Goal: Task Accomplishment & Management: Complete application form

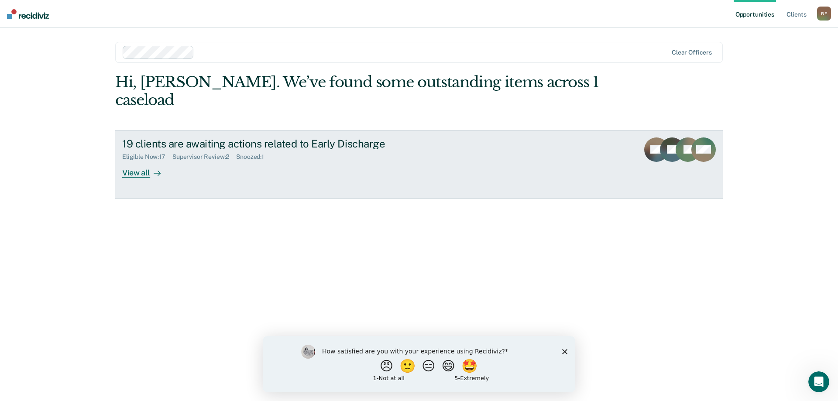
click at [140, 161] on div "View all" at bounding box center [146, 169] width 49 height 17
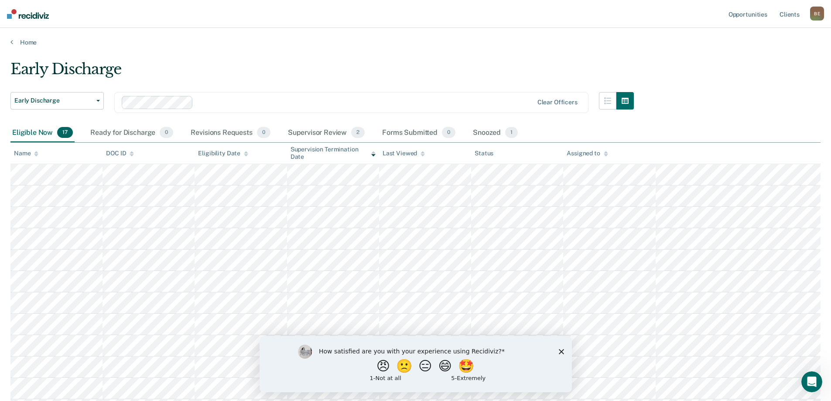
scroll to position [87, 0]
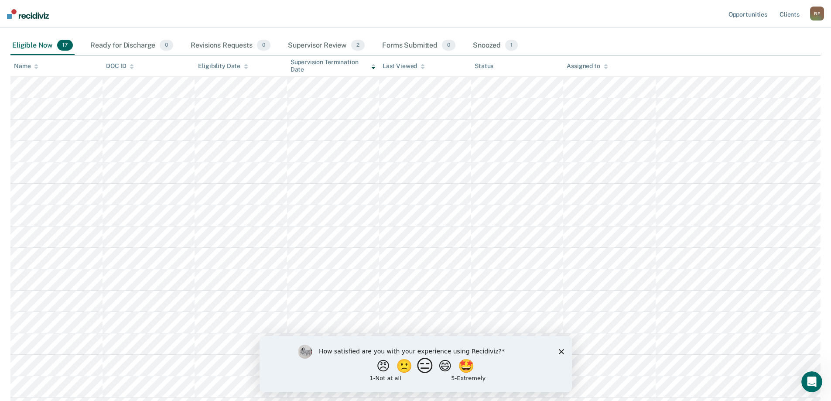
click at [421, 366] on button "😑" at bounding box center [426, 365] width 21 height 17
drag, startPoint x: 560, startPoint y: 353, endPoint x: 560, endPoint y: 344, distance: 9.2
click at [560, 353] on icon "Close survey" at bounding box center [560, 355] width 5 height 5
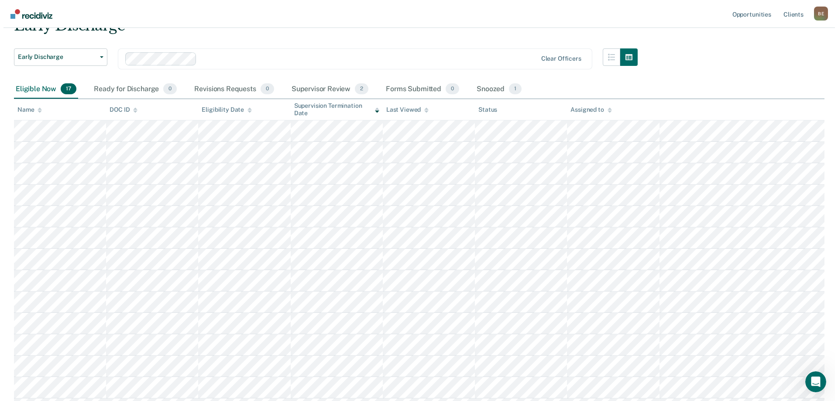
scroll to position [0, 0]
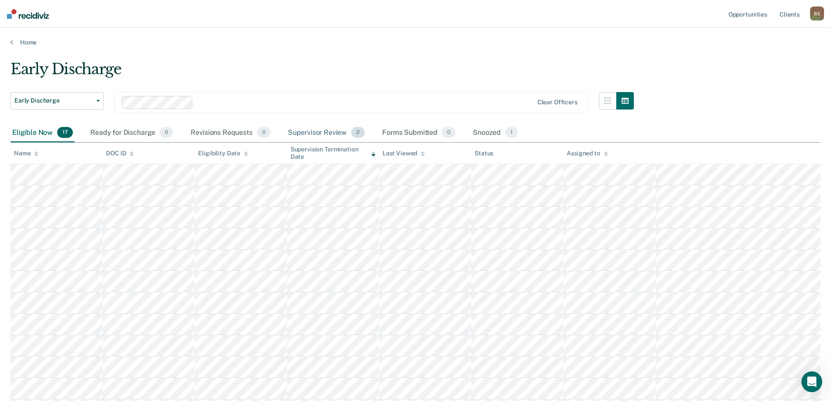
click at [329, 131] on div "Supervisor Review 2" at bounding box center [326, 132] width 81 height 19
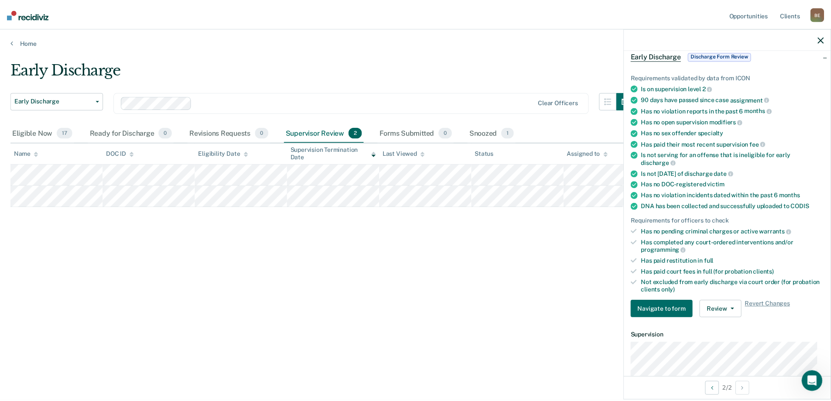
scroll to position [87, 0]
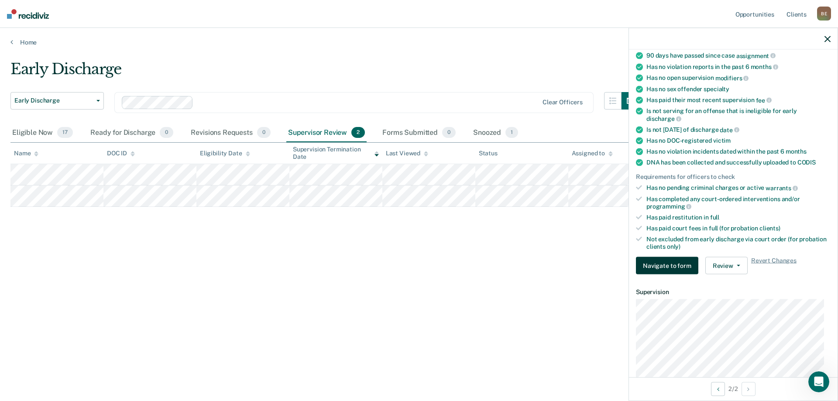
click at [663, 263] on button "Navigate to form" at bounding box center [667, 265] width 62 height 17
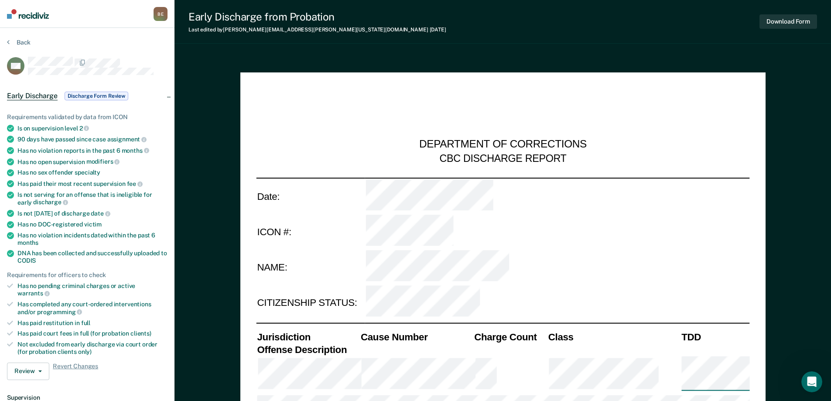
type textarea "x"
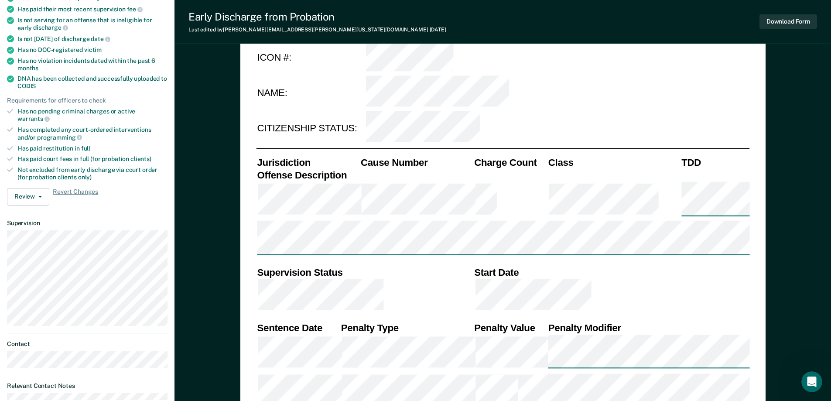
scroll to position [131, 0]
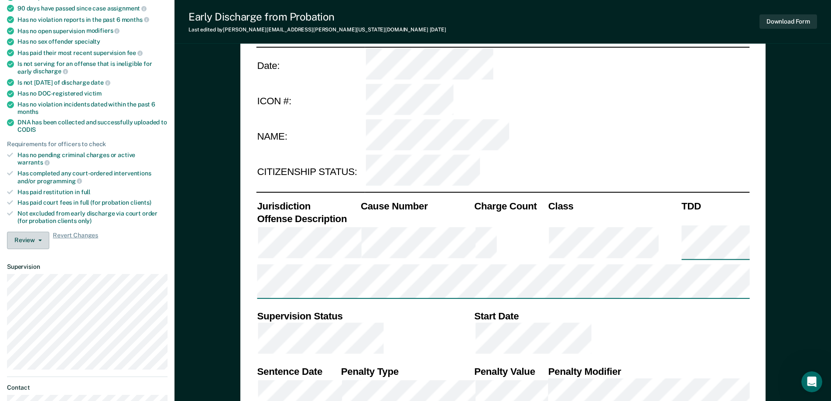
click at [35, 233] on button "Review" at bounding box center [28, 240] width 42 height 17
click at [131, 249] on article "MK Early Discharge Discharge Form Review Requirements validated by data from IC…" at bounding box center [87, 188] width 161 height 525
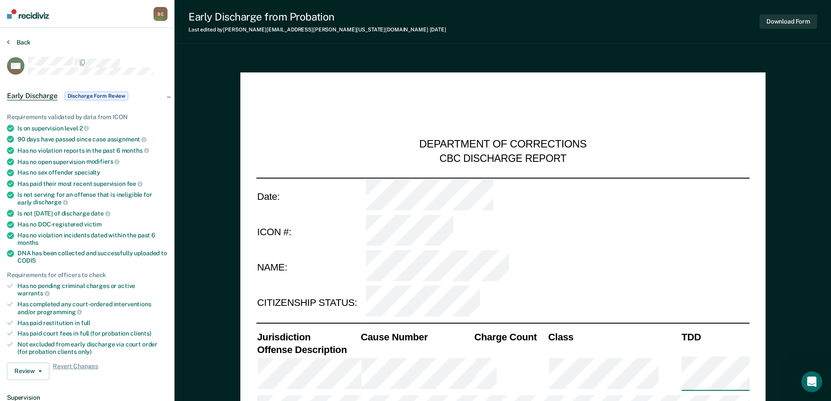
click at [17, 41] on button "Back" at bounding box center [19, 42] width 24 height 8
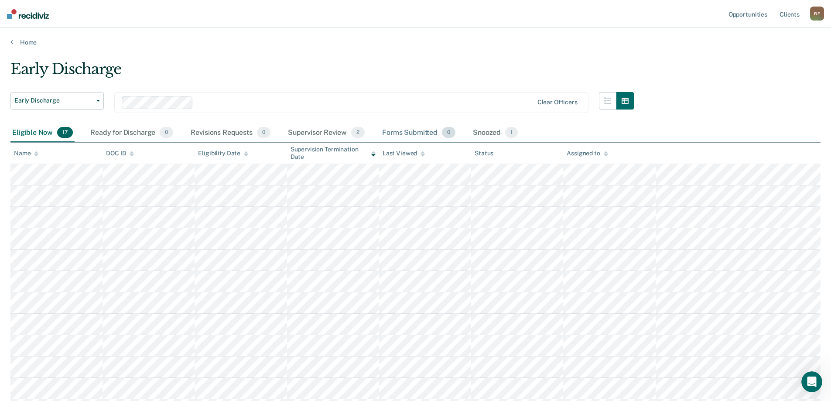
click at [417, 132] on div "Forms Submitted 0" at bounding box center [418, 132] width 77 height 19
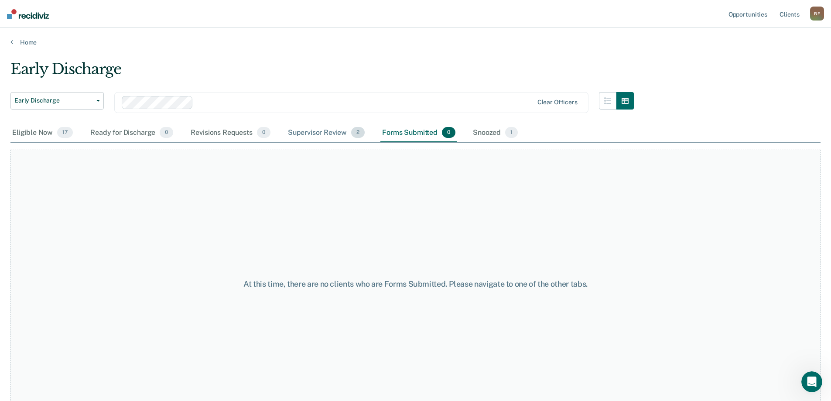
click at [325, 133] on div "Supervisor Review 2" at bounding box center [326, 132] width 81 height 19
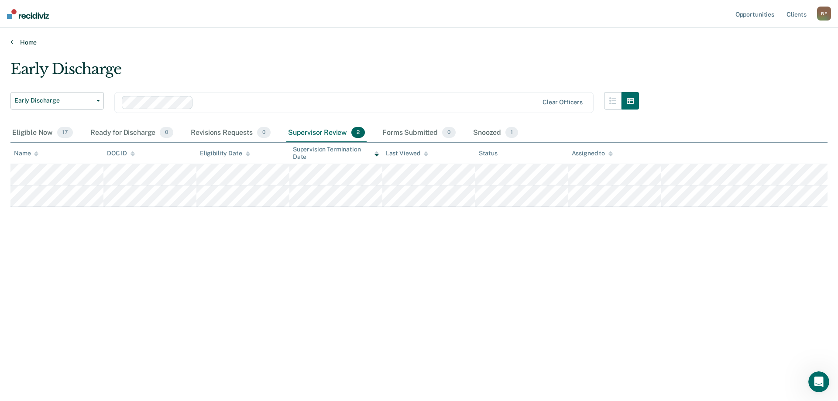
click at [27, 42] on link "Home" at bounding box center [418, 42] width 817 height 8
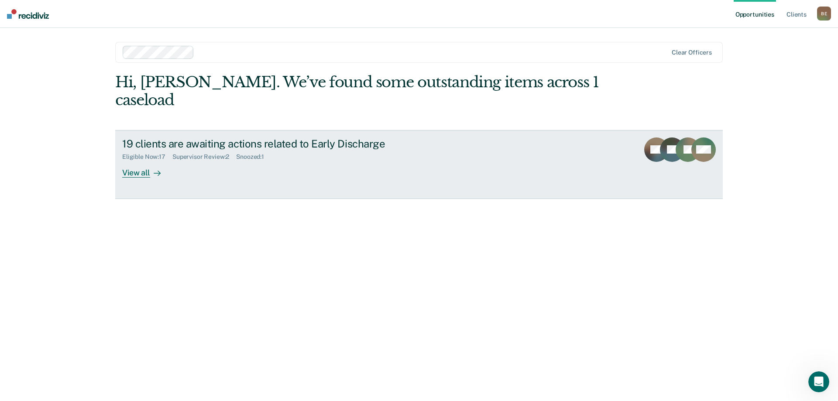
click at [135, 161] on div "View all" at bounding box center [146, 169] width 49 height 17
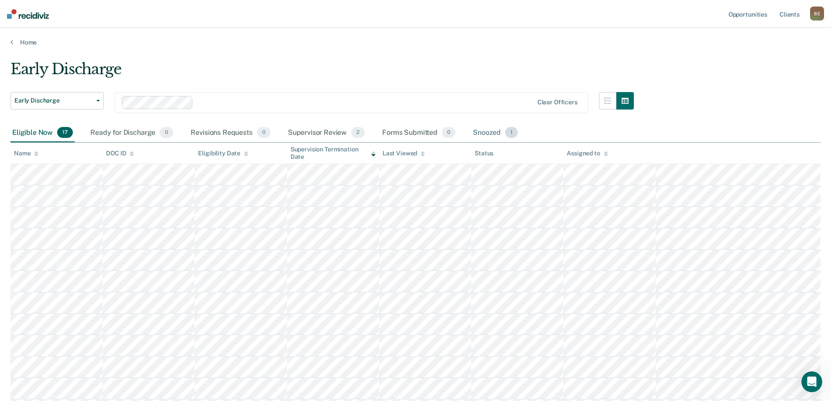
click at [489, 132] on div "Snoozed 1" at bounding box center [495, 132] width 48 height 19
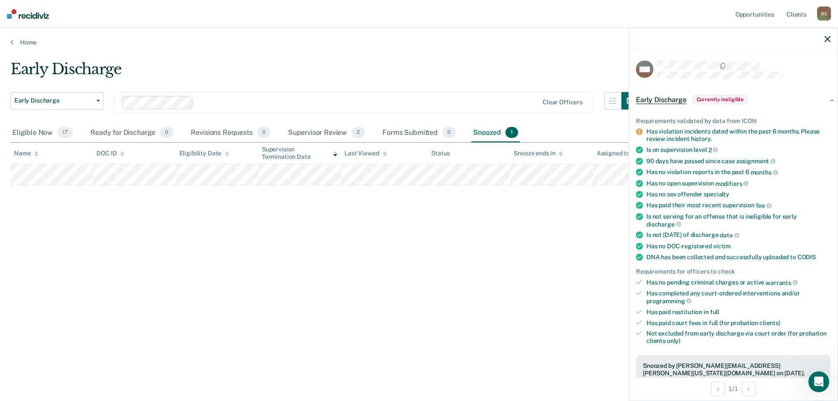
click at [824, 37] on div at bounding box center [733, 39] width 209 height 22
click at [826, 37] on icon "button" at bounding box center [827, 39] width 6 height 6
